Goal: Check status: Check status

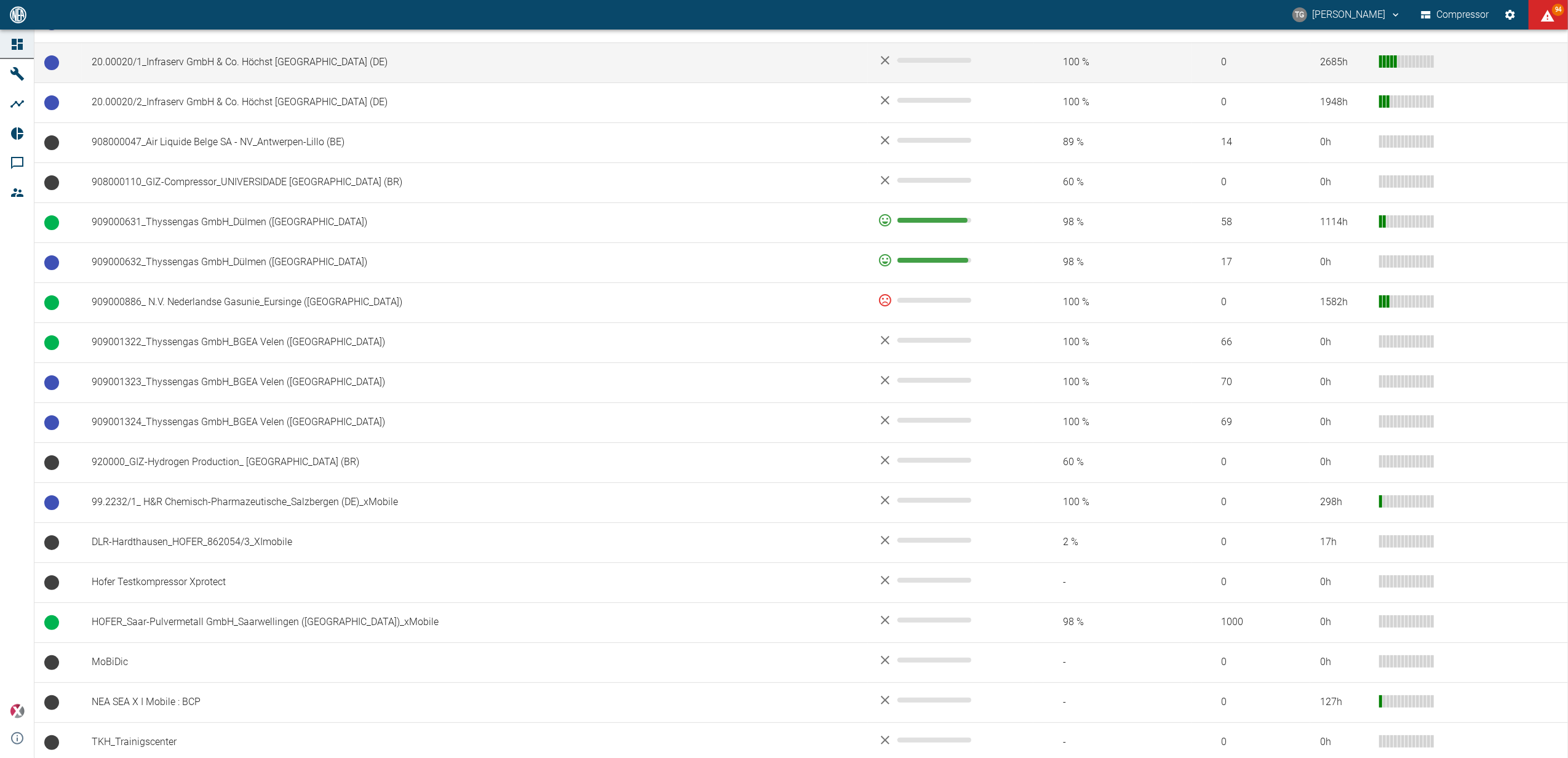
scroll to position [913, 0]
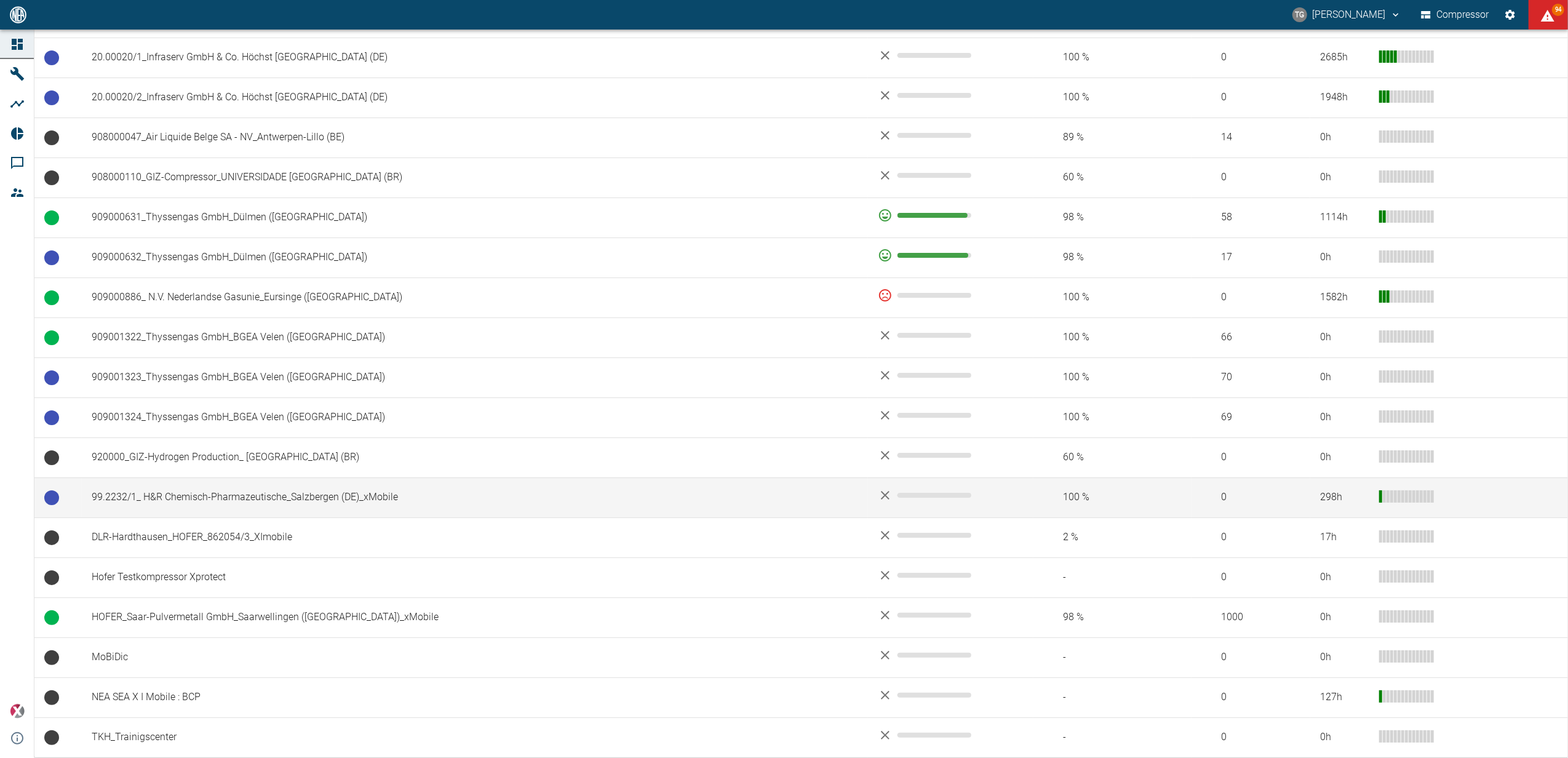
click at [197, 498] on td "99.2232/1_ H&R Chemisch-Pharmazeutische_Salzbergen (DE)_xMobile" at bounding box center [475, 498] width 786 height 40
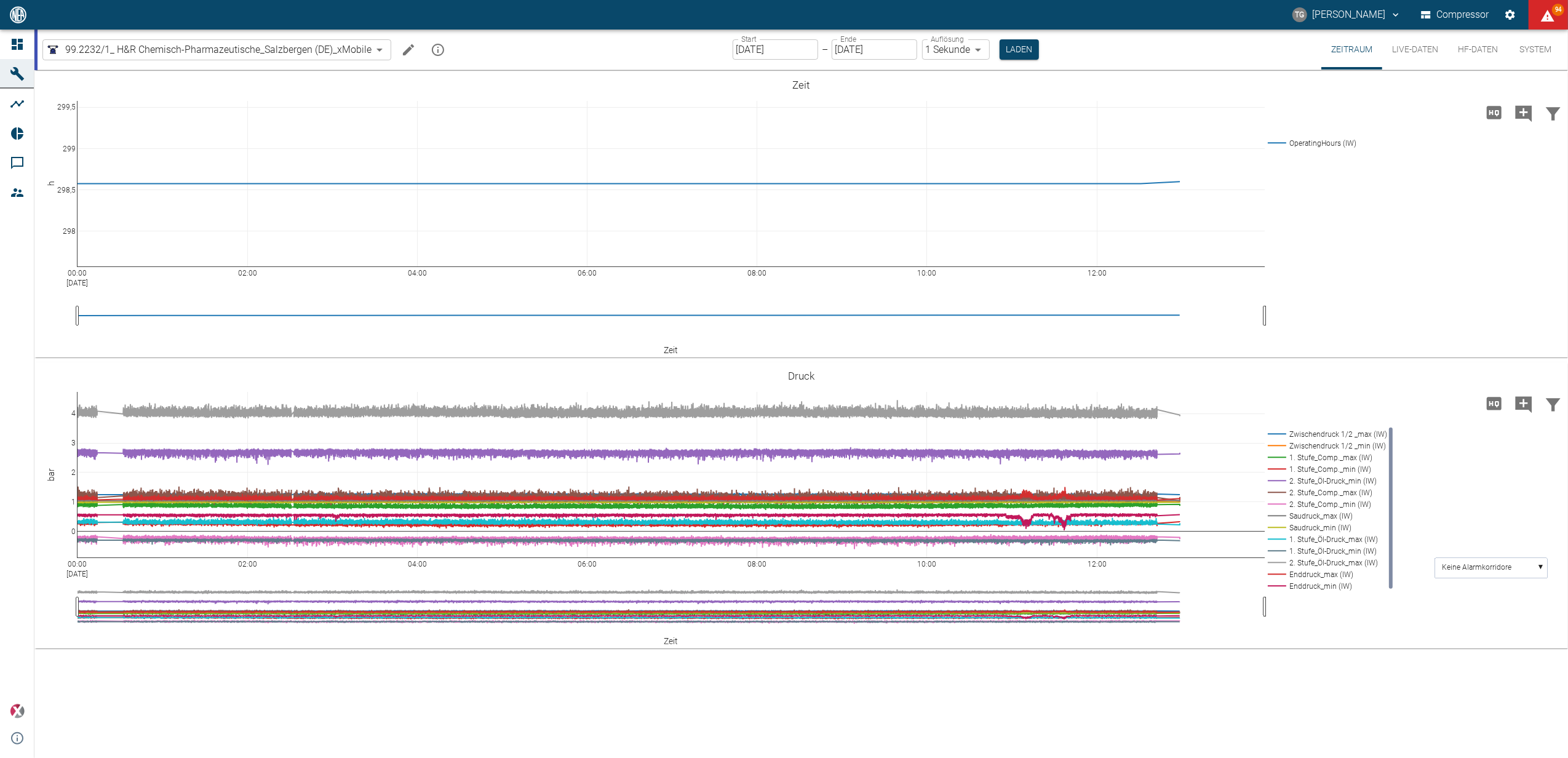
click at [1420, 48] on button "Live-Daten" at bounding box center [1415, 50] width 66 height 40
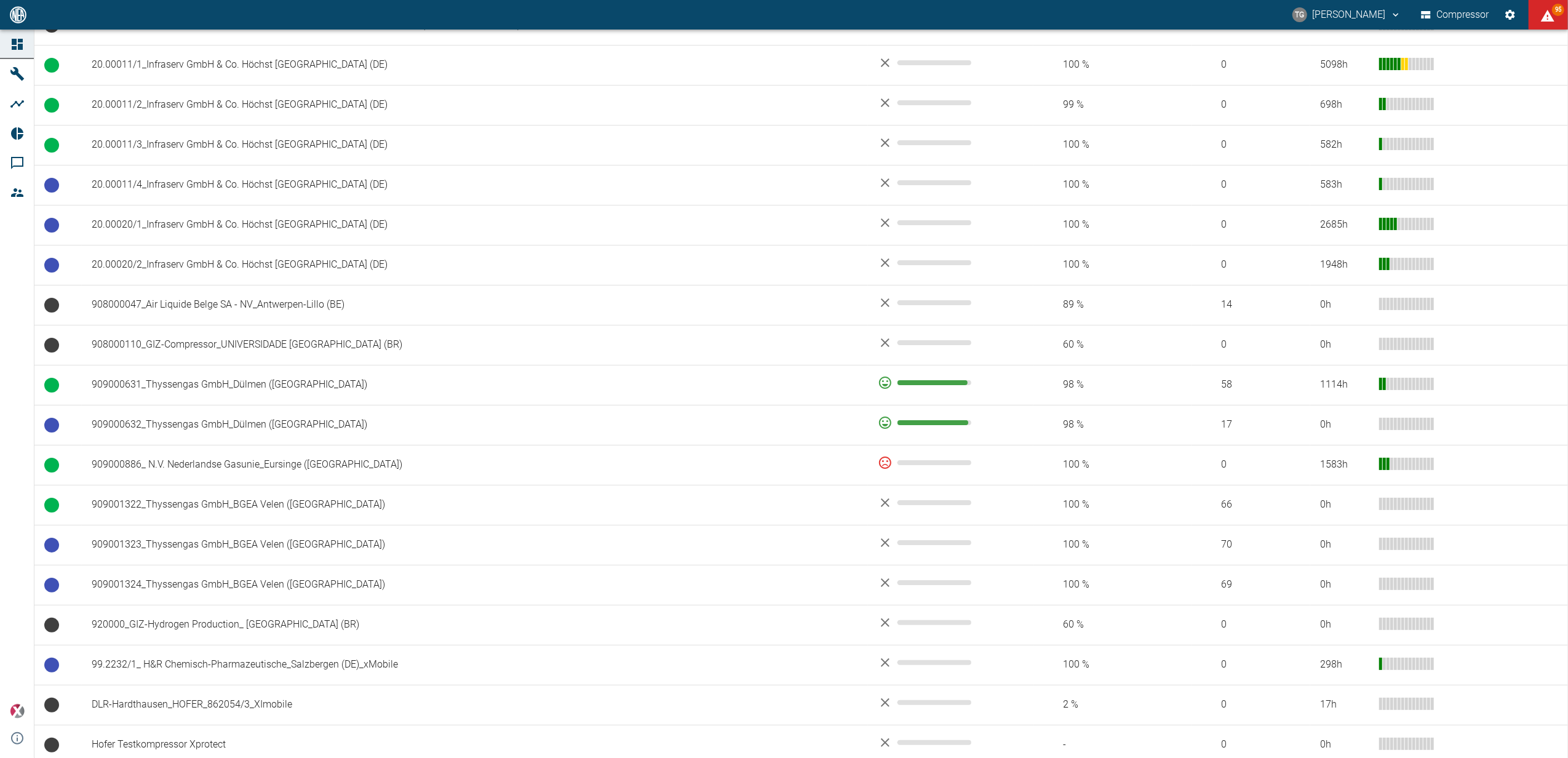
scroll to position [820, 0]
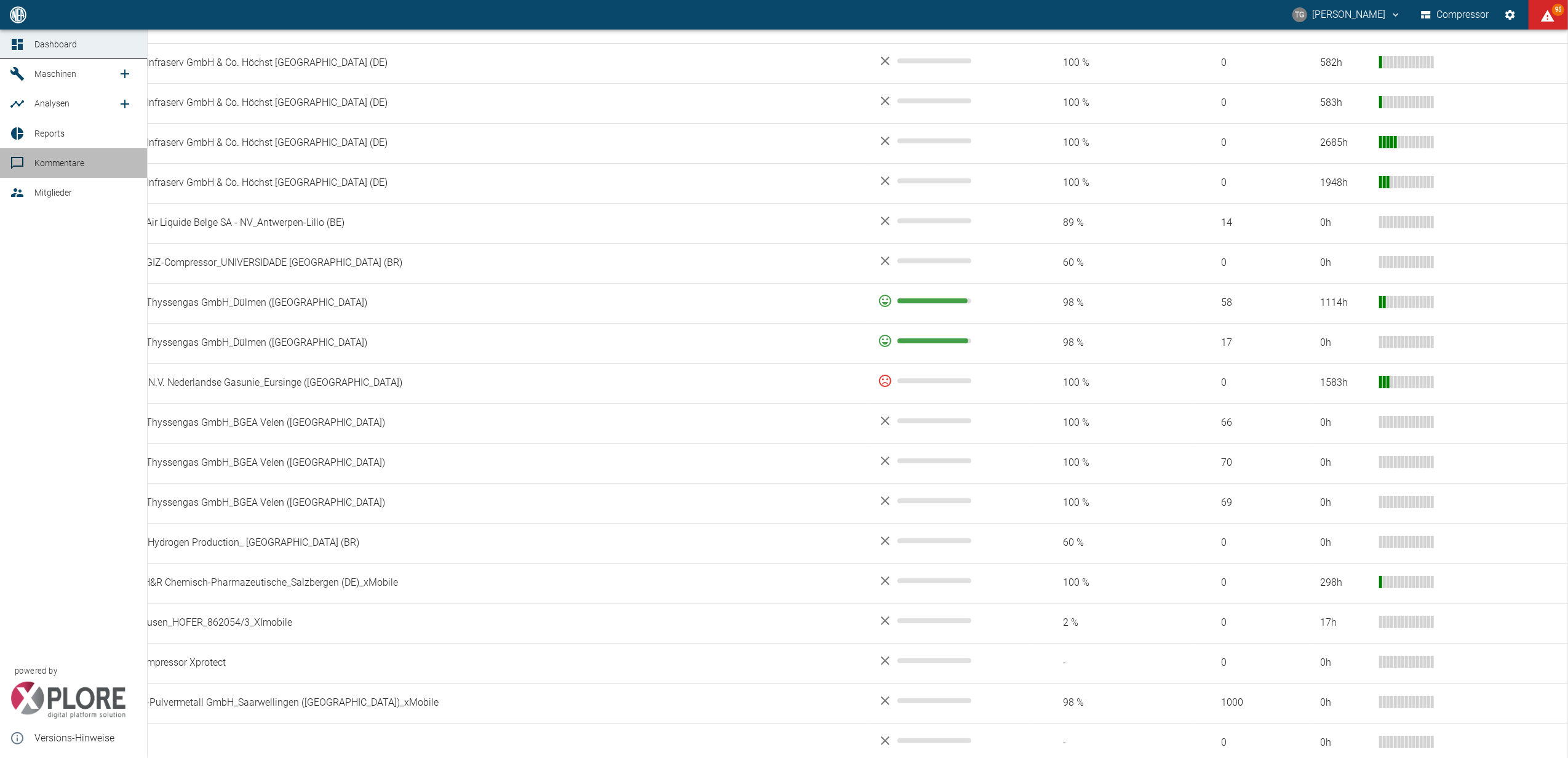
click at [12, 156] on icon at bounding box center [16, 163] width 14 height 14
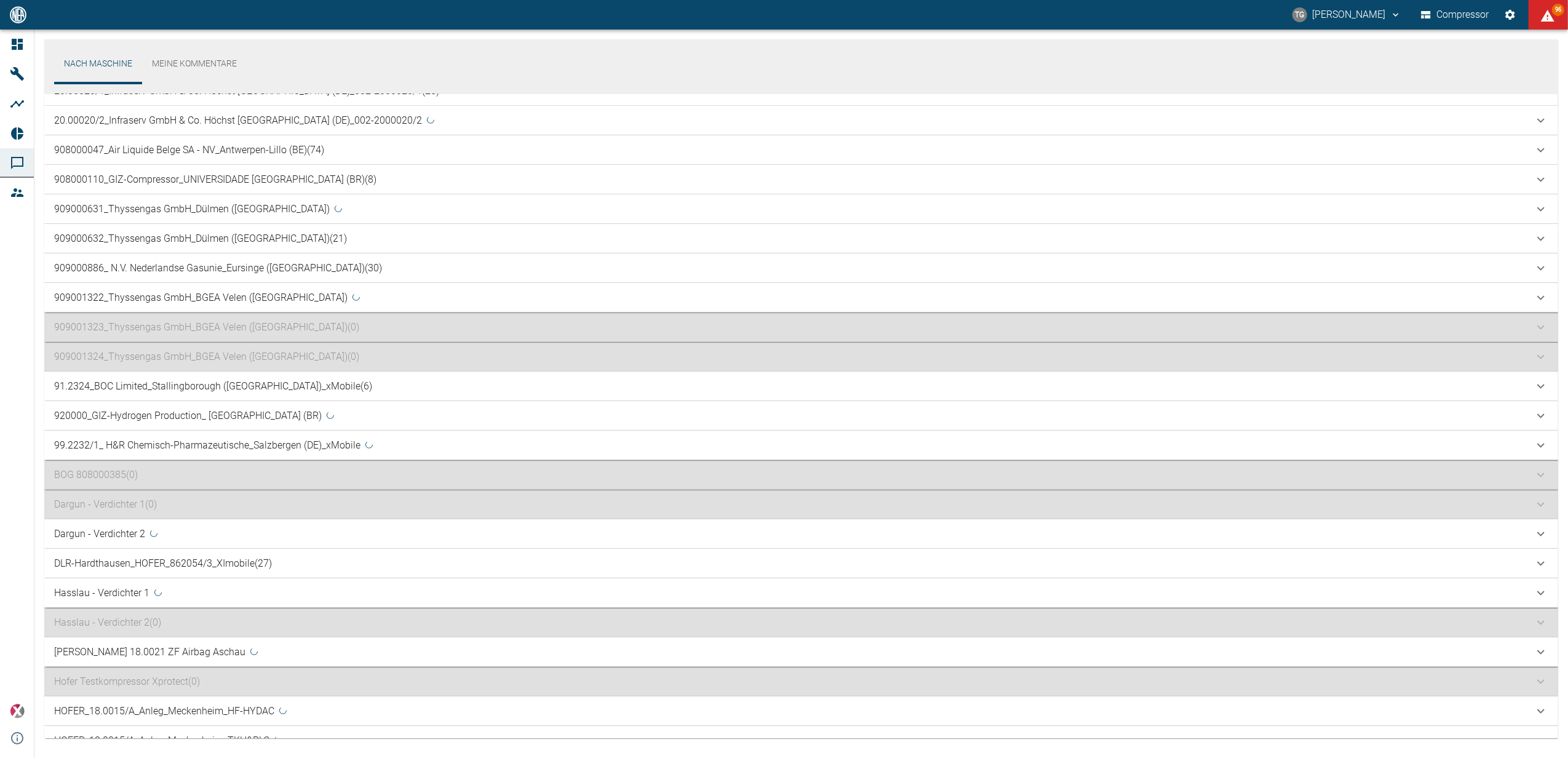
scroll to position [739, 0]
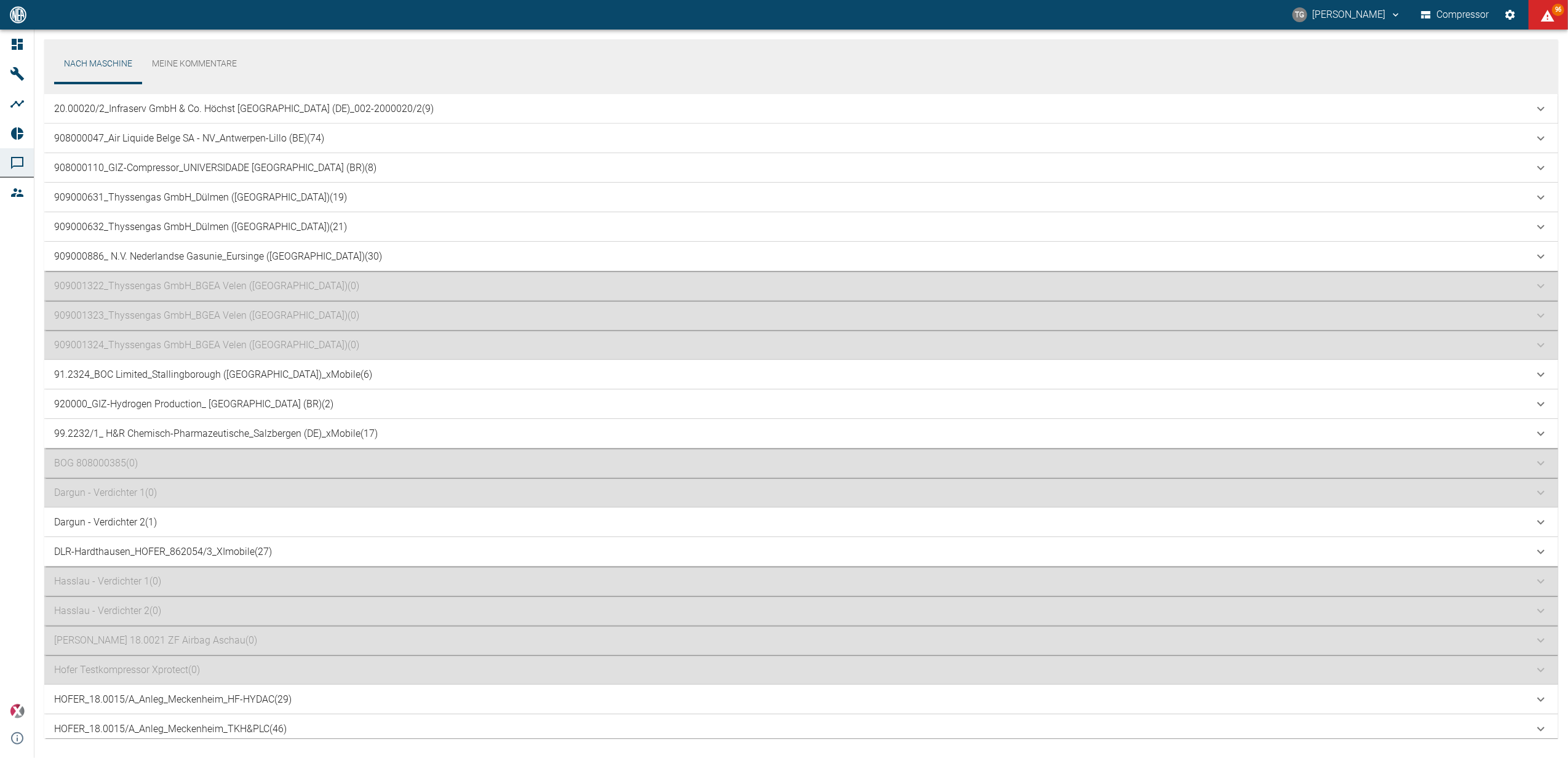
click at [128, 429] on p "99.2232/1_ H&R Chemisch-Pharmazeutische_Salzbergen (DE)_xMobile (17)" at bounding box center [216, 434] width 323 height 14
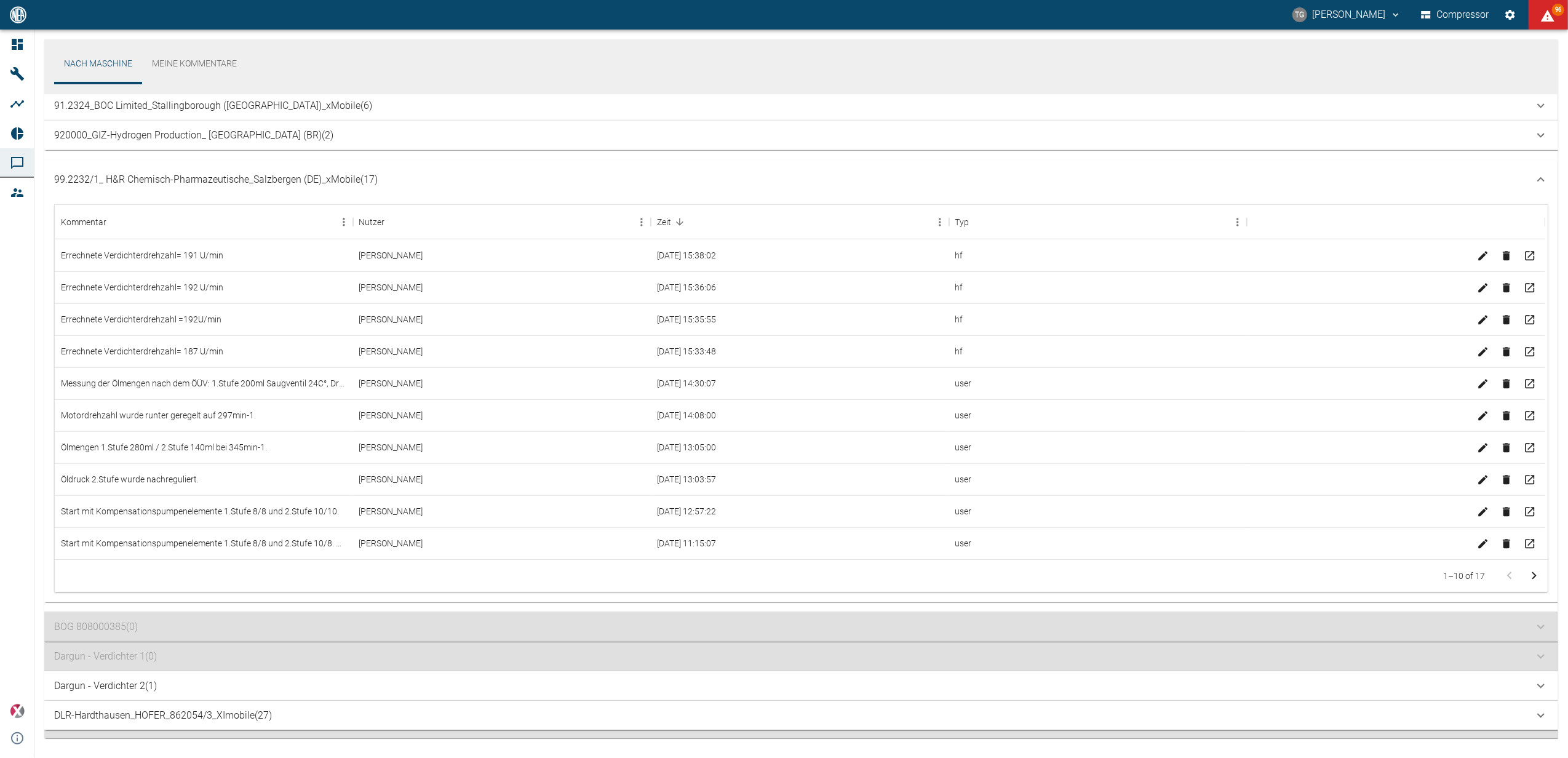
scroll to position [1073, 0]
